Goal: Task Accomplishment & Management: Use online tool/utility

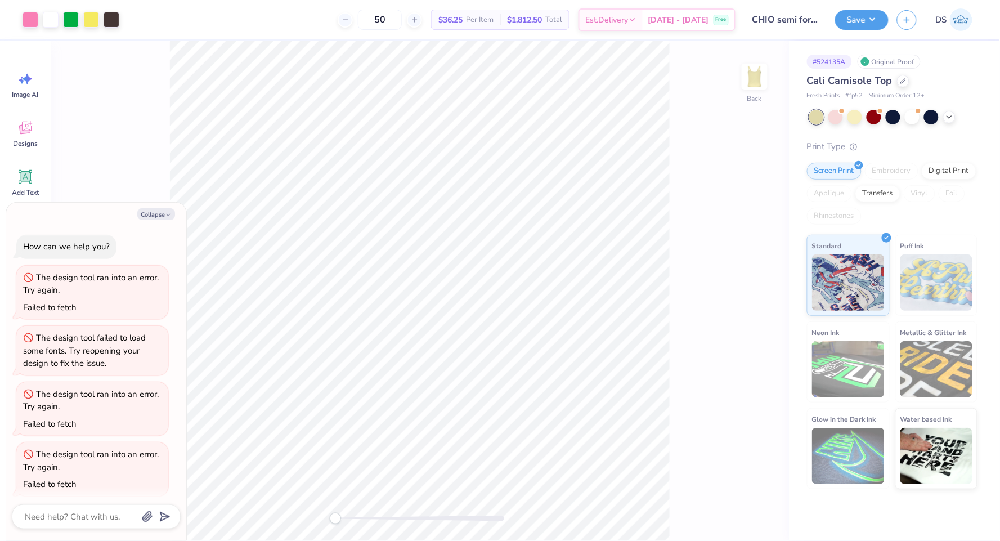
scroll to position [425, 0]
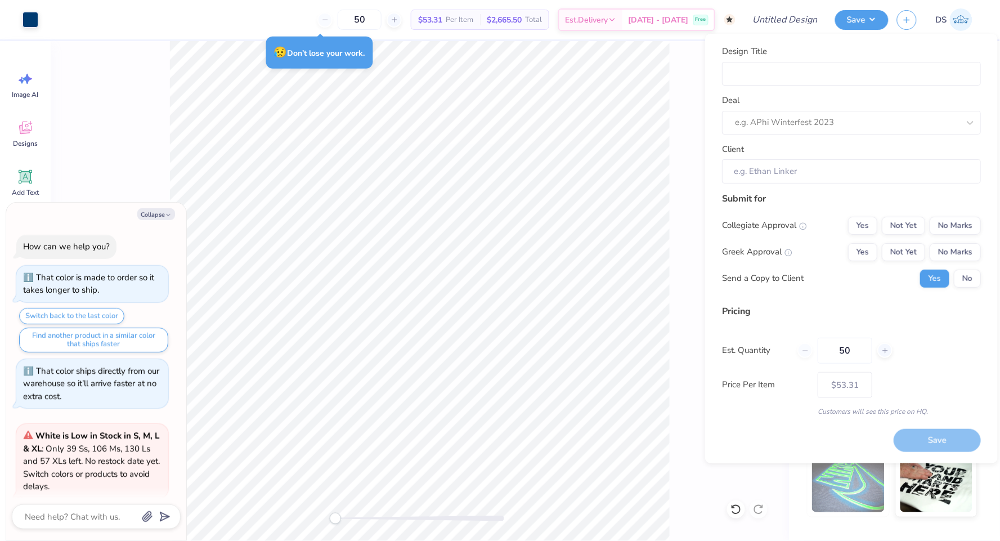
scroll to position [913, 0]
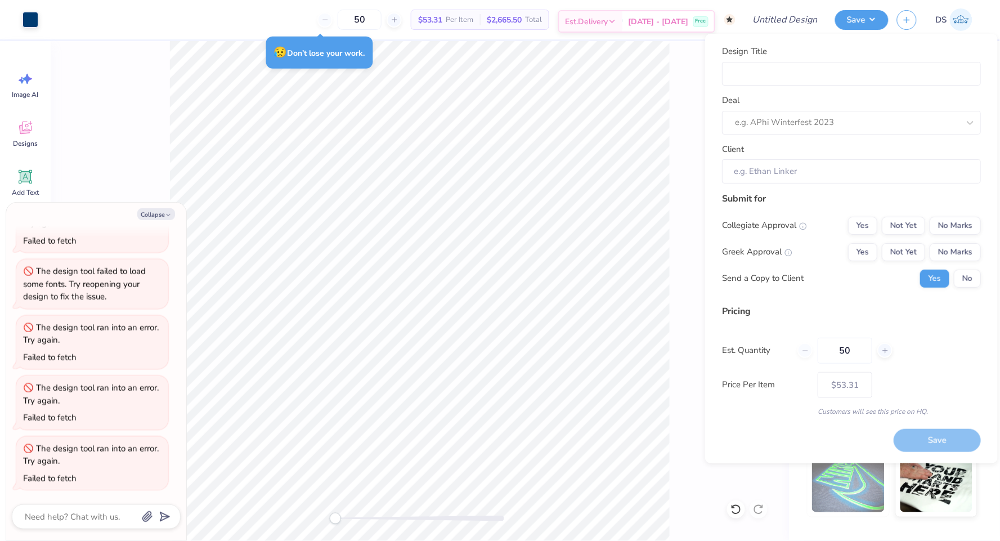
type textarea "x"
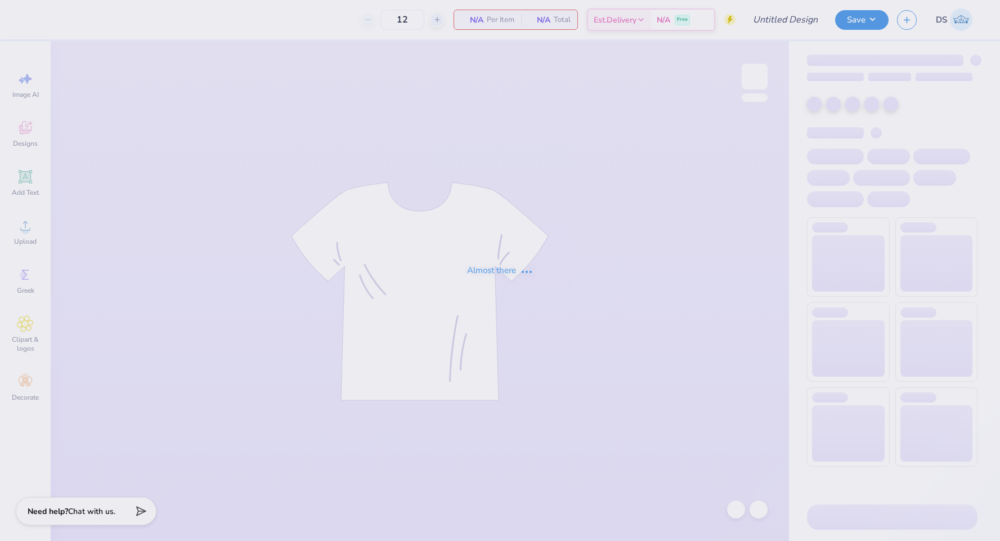
type input "tennis - for training"
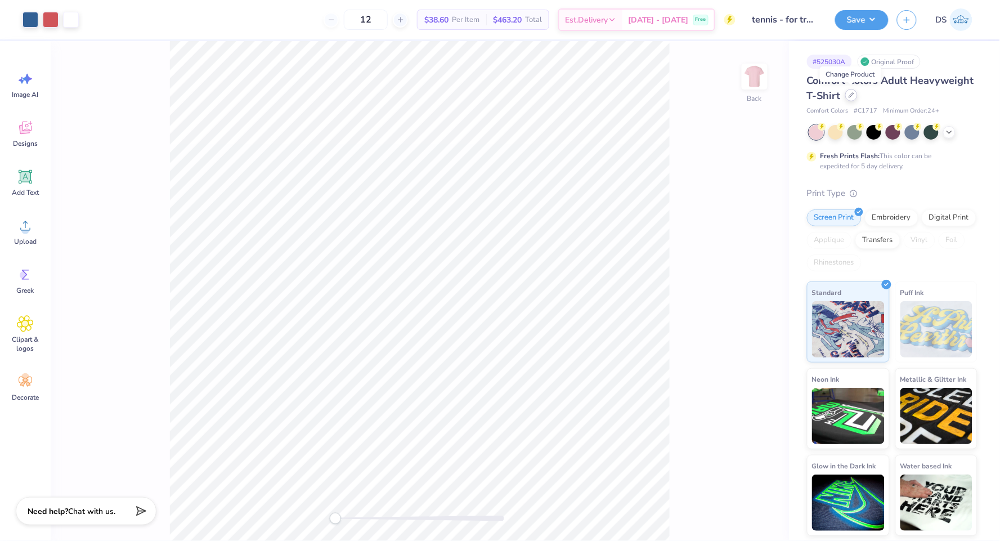
click at [845, 93] on div at bounding box center [851, 95] width 12 height 12
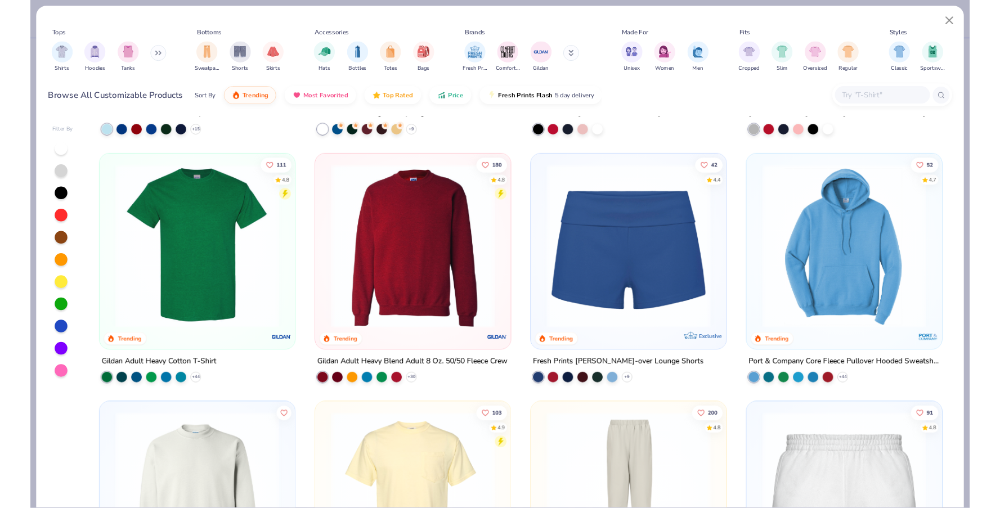
scroll to position [759, 0]
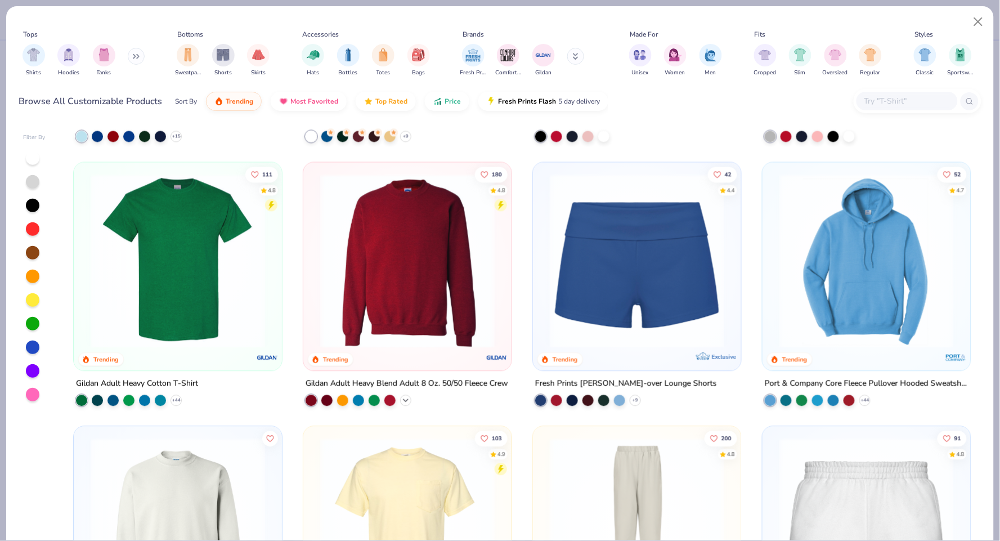
click at [401, 400] on icon at bounding box center [405, 400] width 9 height 9
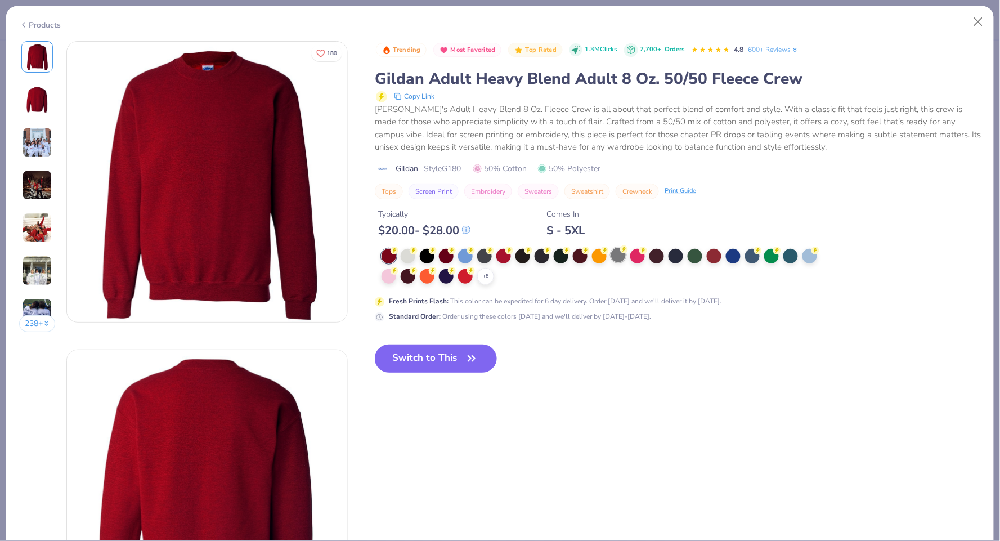
click at [623, 253] on div at bounding box center [618, 254] width 15 height 15
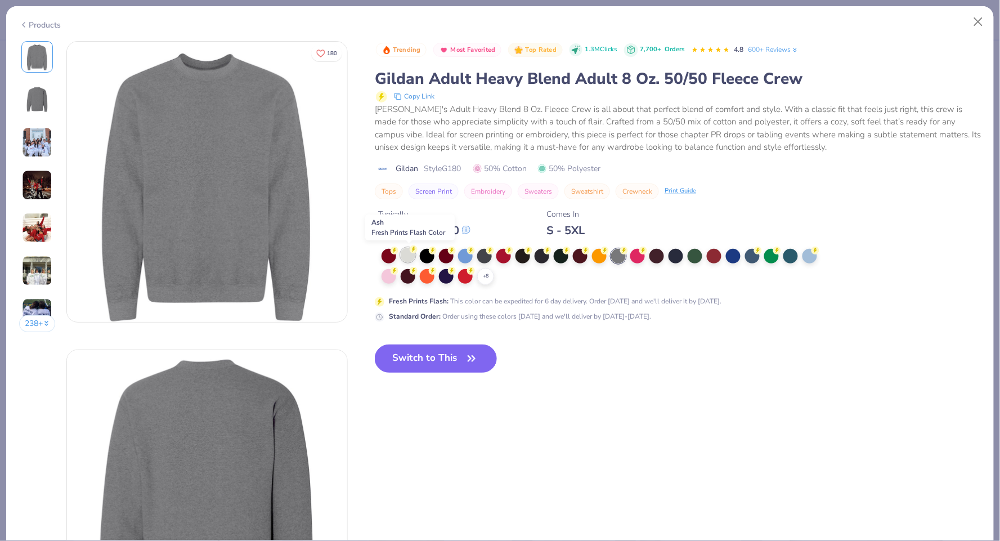
click at [413, 255] on div at bounding box center [407, 254] width 15 height 15
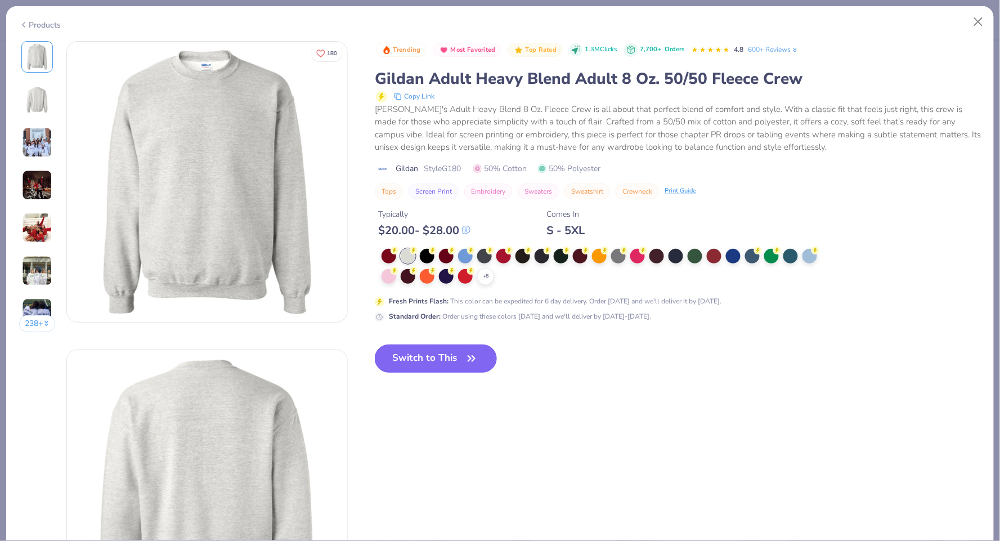
click at [433, 363] on button "Switch to This" at bounding box center [436, 358] width 122 height 28
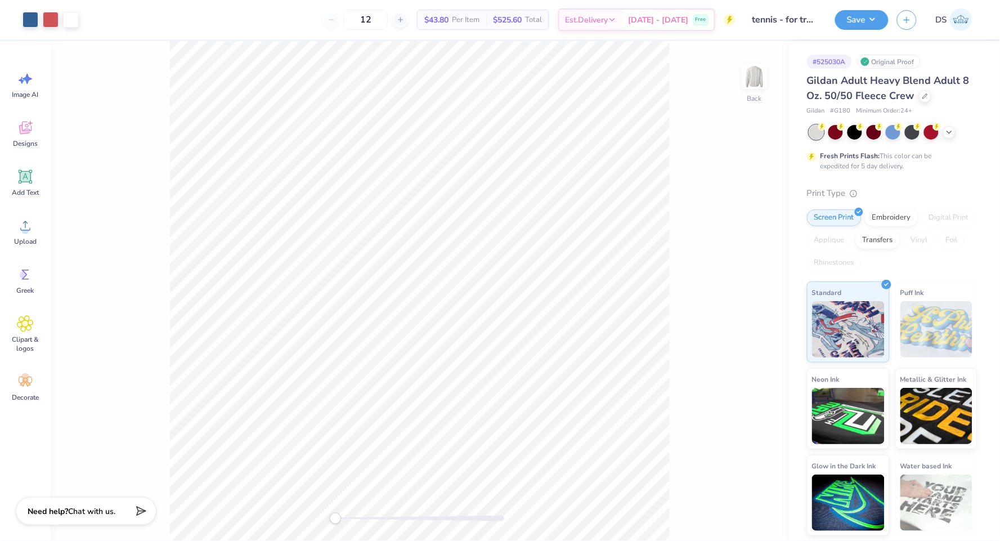
click at [844, 108] on span "# G180" at bounding box center [840, 111] width 20 height 10
click at [850, 108] on span "# G180" at bounding box center [840, 111] width 20 height 10
drag, startPoint x: 831, startPoint y: 111, endPoint x: 852, endPoint y: 110, distance: 20.8
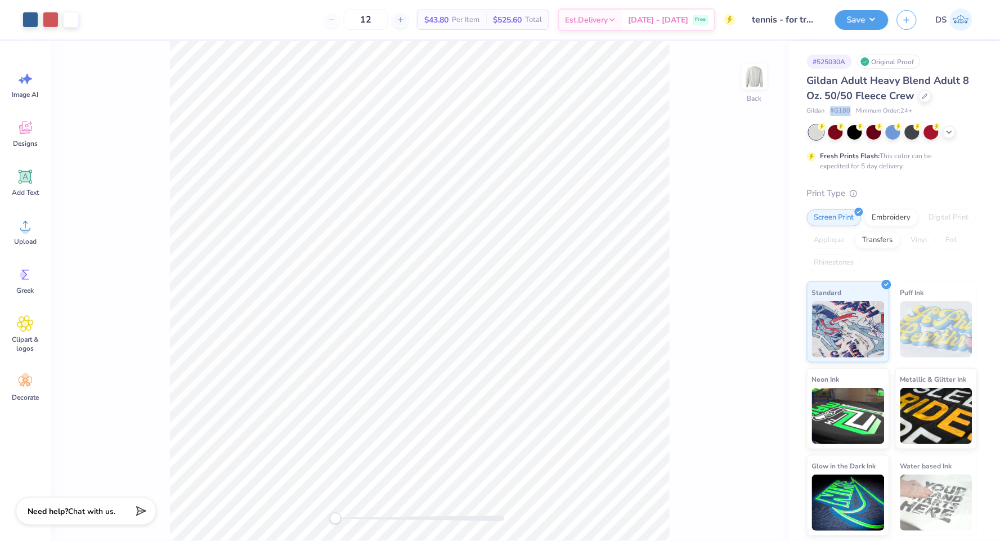
click at [852, 110] on div "Gildan # G180 Minimum Order: 24 +" at bounding box center [892, 111] width 170 height 10
copy span "# G180"
click at [840, 19] on button "Save" at bounding box center [861, 18] width 53 height 20
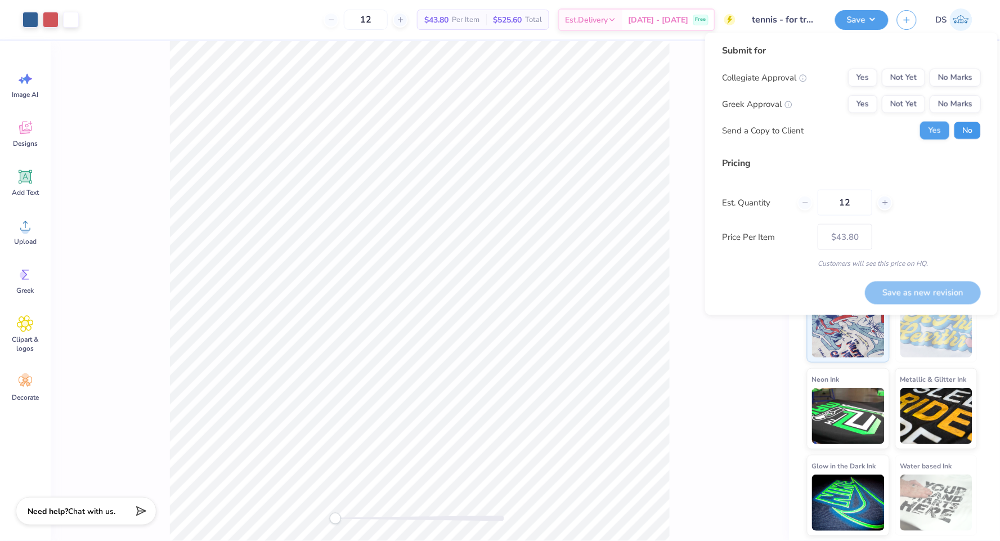
click at [972, 127] on button "No" at bounding box center [966, 130] width 27 height 18
click at [889, 73] on button "Not Yet" at bounding box center [902, 78] width 43 height 18
click at [880, 204] on div at bounding box center [884, 202] width 15 height 15
type input "13"
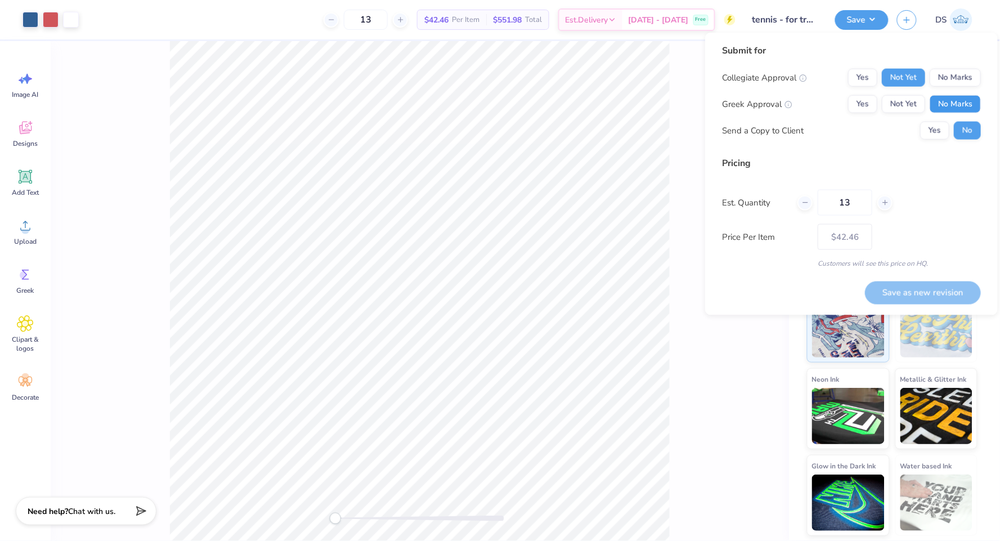
click at [940, 105] on button "No Marks" at bounding box center [954, 104] width 51 height 18
click at [919, 294] on button "Save as new revision" at bounding box center [923, 292] width 116 height 23
type input "$42.46"
